Goal: Use online tool/utility: Utilize a website feature to perform a specific function

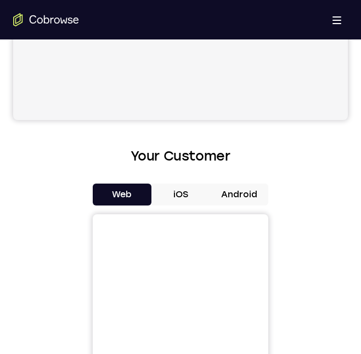
scroll to position [377, 0]
click at [251, 190] on button "Android" at bounding box center [238, 194] width 59 height 22
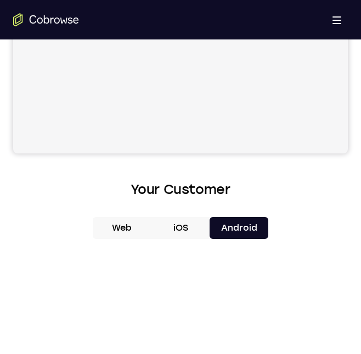
scroll to position [343, 0]
click at [131, 229] on button "Web" at bounding box center [122, 229] width 59 height 22
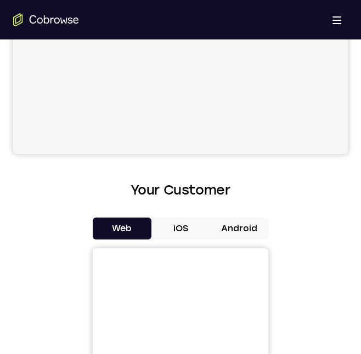
click at [233, 228] on button "Android" at bounding box center [238, 229] width 59 height 22
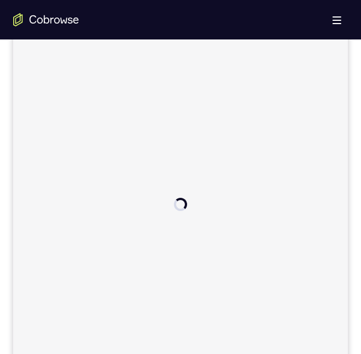
scroll to position [166, 0]
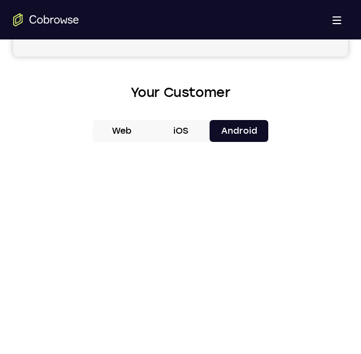
scroll to position [438, 0]
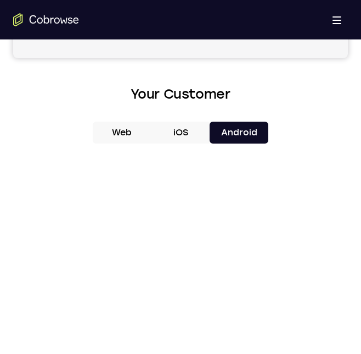
click at [125, 130] on button "Web" at bounding box center [122, 133] width 59 height 22
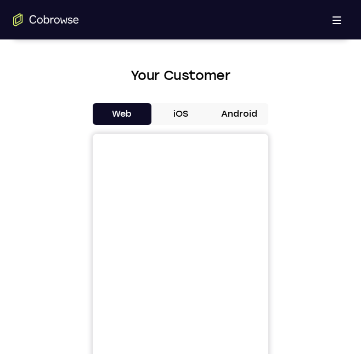
scroll to position [457, 0]
click at [221, 110] on button "Android" at bounding box center [238, 115] width 59 height 22
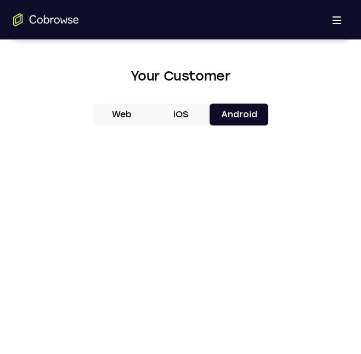
click at [185, 110] on button "iOS" at bounding box center [180, 115] width 59 height 22
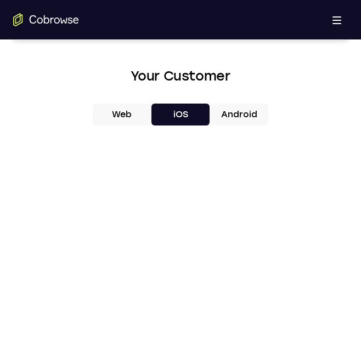
click at [224, 107] on button "Android" at bounding box center [238, 115] width 59 height 22
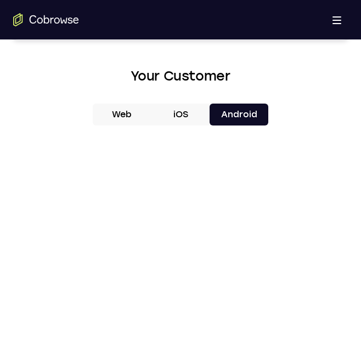
click at [127, 113] on button "Web" at bounding box center [122, 115] width 59 height 22
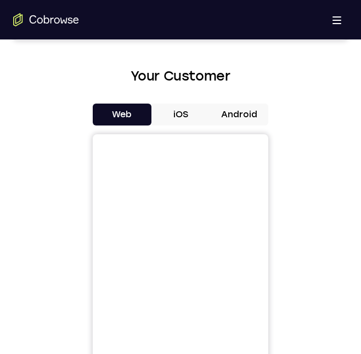
click at [232, 118] on button "Android" at bounding box center [238, 115] width 59 height 22
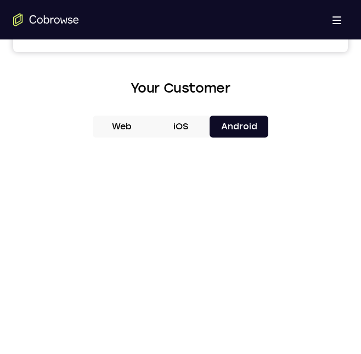
scroll to position [444, 0]
click at [229, 127] on button "Android" at bounding box center [238, 127] width 59 height 22
drag, startPoint x: 229, startPoint y: 127, endPoint x: 123, endPoint y: 152, distance: 108.7
click at [123, 152] on div "Web iOS Android" at bounding box center [180, 300] width 334 height 368
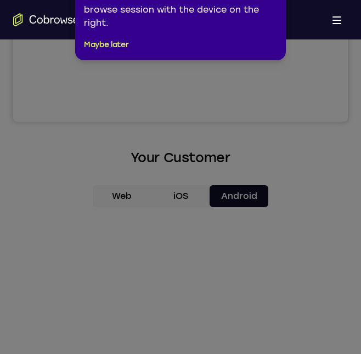
scroll to position [311, 0]
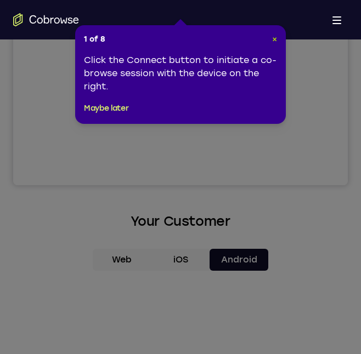
click at [275, 36] on span "×" at bounding box center [274, 39] width 5 height 9
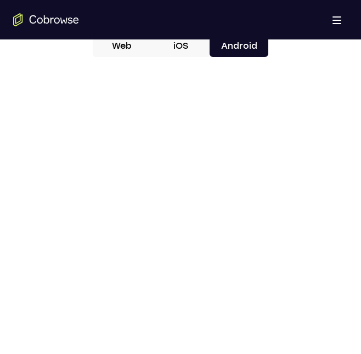
scroll to position [526, 0]
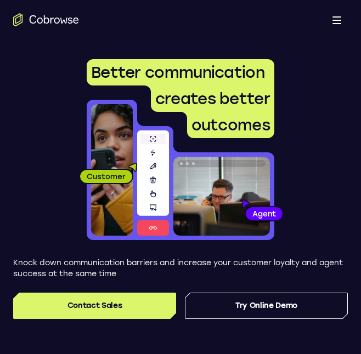
scroll to position [18, 0]
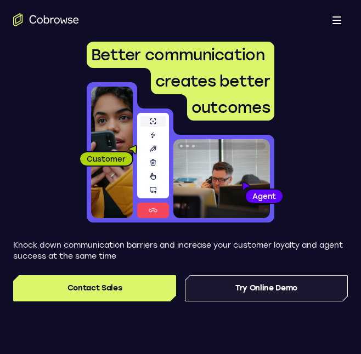
click at [253, 276] on link "Try Online Demo" at bounding box center [266, 288] width 163 height 26
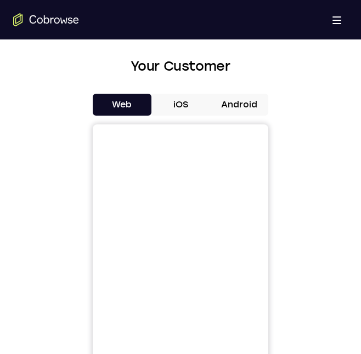
scroll to position [445, 0]
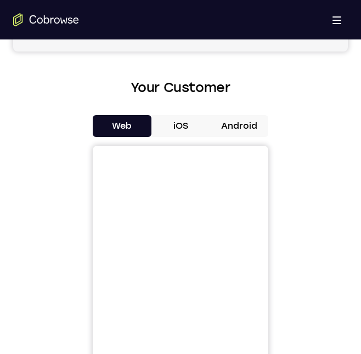
click at [233, 128] on button "Android" at bounding box center [238, 126] width 59 height 22
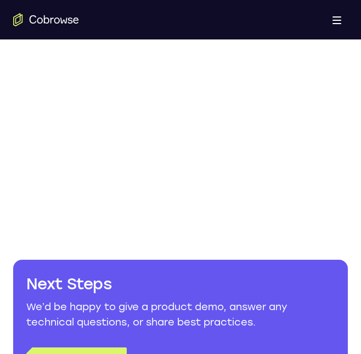
scroll to position [734, 0]
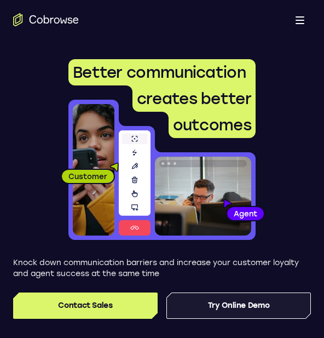
click at [269, 195] on link "Try Online Demo" at bounding box center [239, 306] width 145 height 26
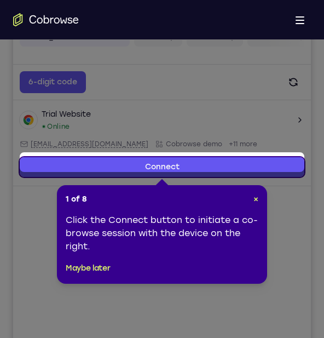
scroll to position [150, 0]
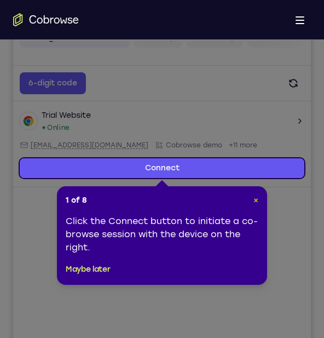
click at [256, 197] on span "×" at bounding box center [256, 200] width 5 height 9
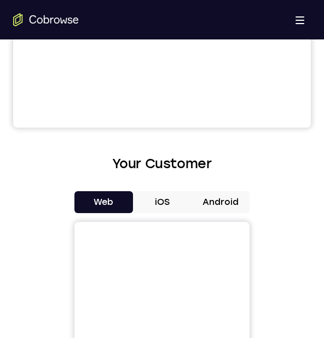
scroll to position [372, 0]
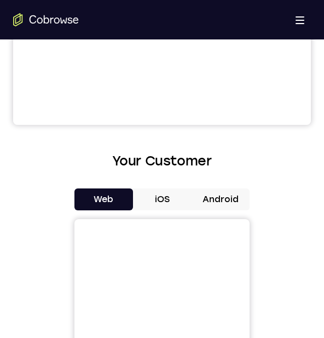
click at [224, 197] on button "Android" at bounding box center [220, 200] width 59 height 22
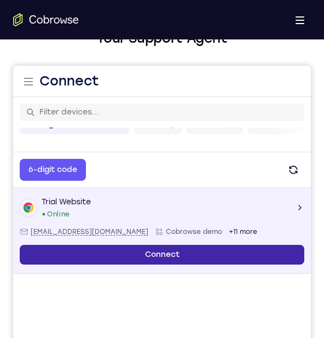
scroll to position [63, 0]
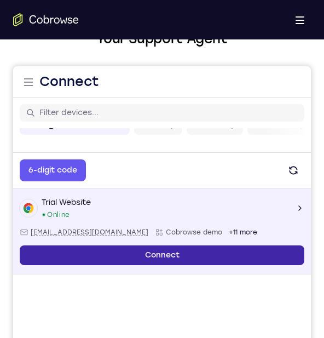
click at [135, 259] on link "Connect" at bounding box center [162, 256] width 285 height 20
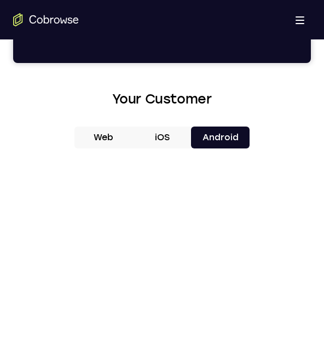
scroll to position [433, 0]
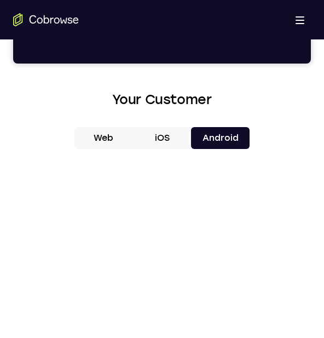
drag, startPoint x: 210, startPoint y: 132, endPoint x: 113, endPoint y: 135, distance: 97.6
click at [113, 135] on div "Web iOS Android" at bounding box center [162, 138] width 175 height 22
click at [113, 135] on button "Web" at bounding box center [104, 138] width 59 height 22
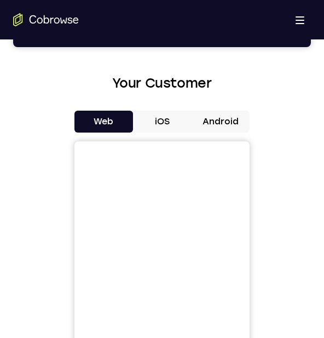
scroll to position [449, 0]
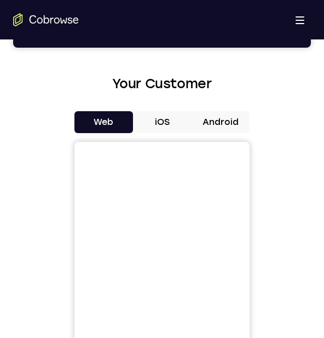
click at [214, 119] on button "Android" at bounding box center [220, 122] width 59 height 22
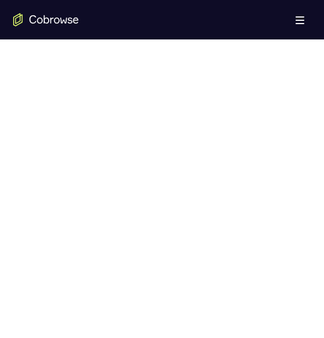
scroll to position [552, 0]
